Goal: Information Seeking & Learning: Learn about a topic

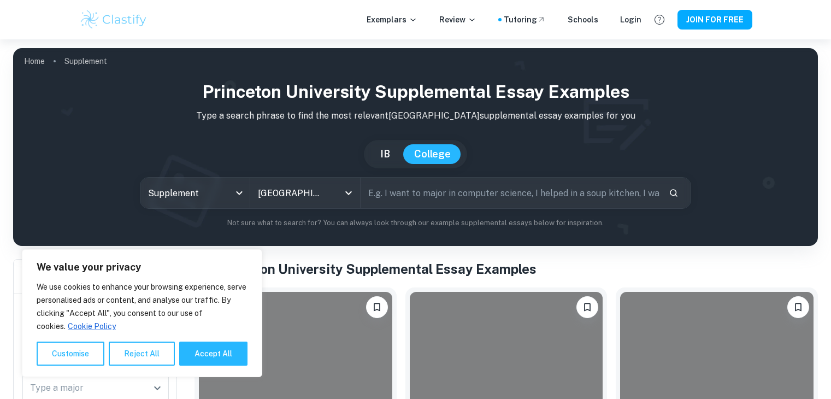
scroll to position [260, 0]
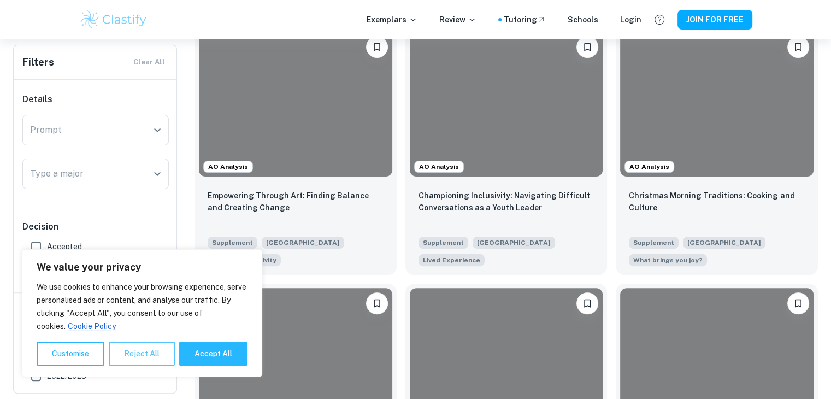
click at [140, 358] on button "Reject All" at bounding box center [142, 353] width 66 height 24
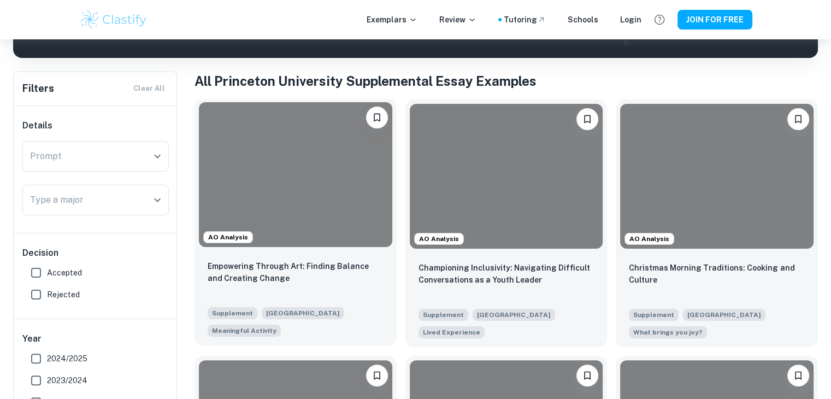
scroll to position [217, 0]
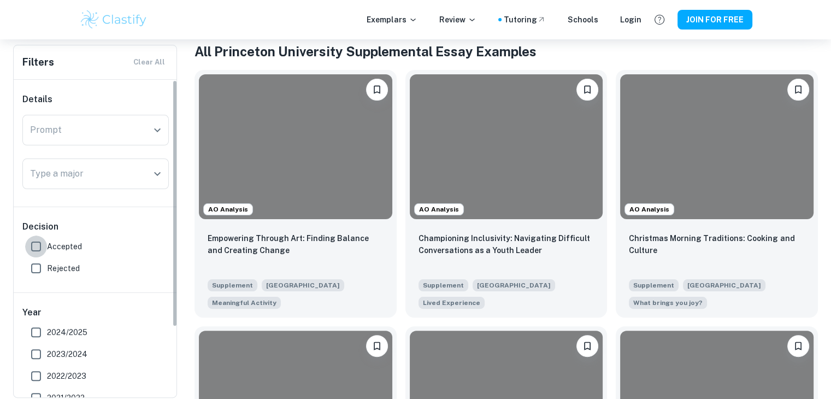
click at [46, 250] on input "Accepted" at bounding box center [36, 246] width 22 height 22
checkbox input "true"
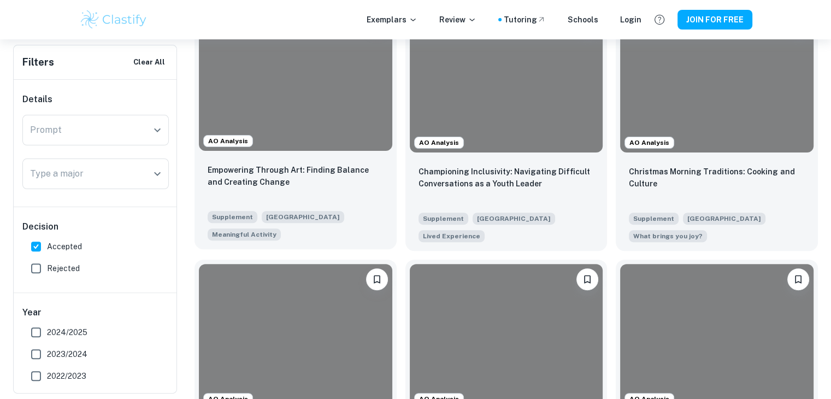
scroll to position [300, 0]
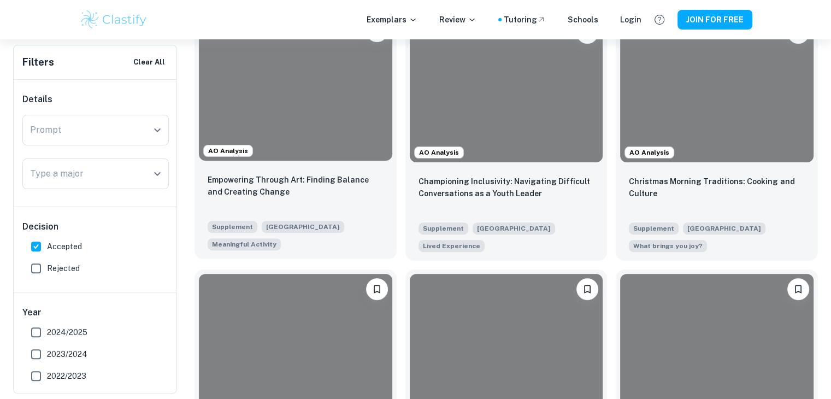
click at [294, 128] on div at bounding box center [295, 88] width 193 height 145
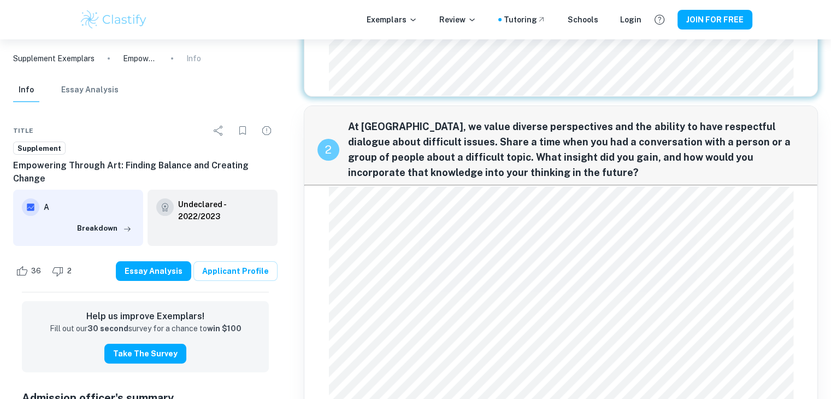
scroll to position [167, 0]
click at [316, 132] on div "2 At [GEOGRAPHIC_DATA], we value diverse perspectives and the ability to have r…" at bounding box center [560, 144] width 513 height 79
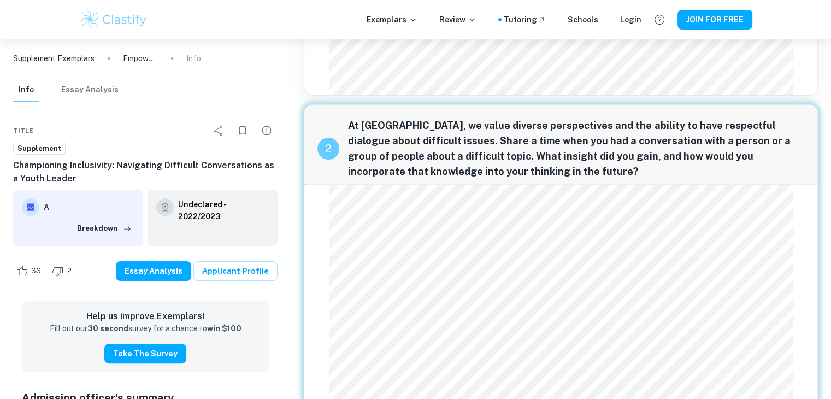
scroll to position [205, 0]
